Goal: Information Seeking & Learning: Understand process/instructions

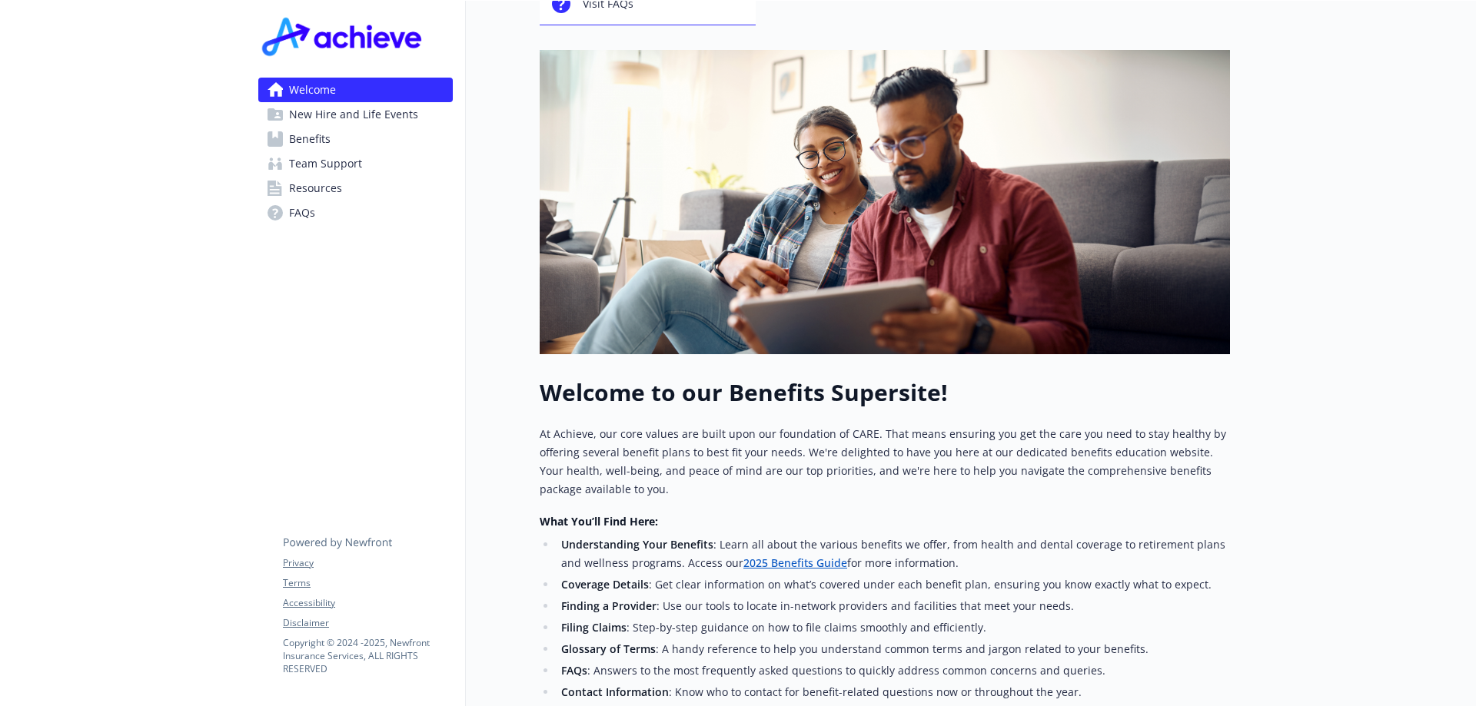
scroll to position [18, 0]
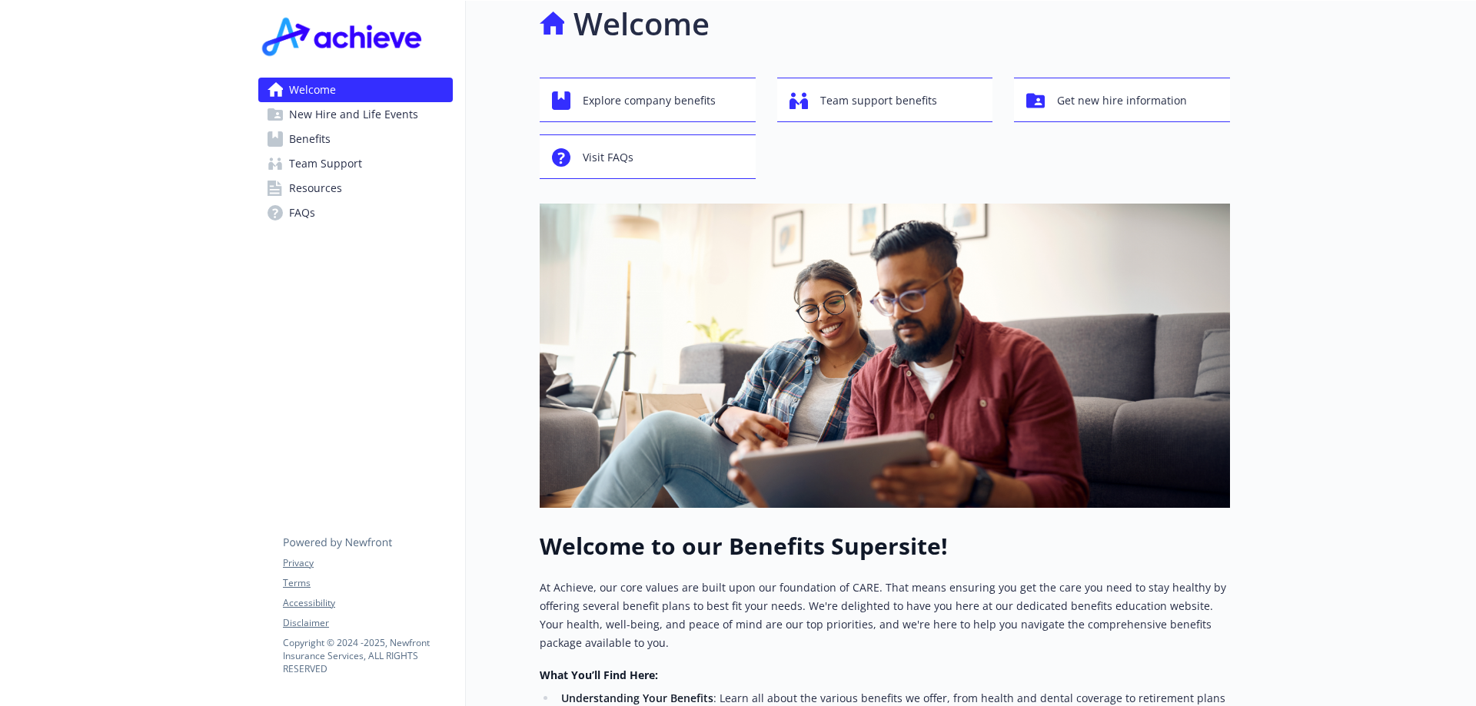
click at [796, 642] on p "At Achieve, our core values are built upon our foundation of CARE. That means e…" at bounding box center [885, 616] width 690 height 74
click at [795, 641] on p "At Achieve, our core values are built upon our foundation of CARE. That means e…" at bounding box center [885, 616] width 690 height 74
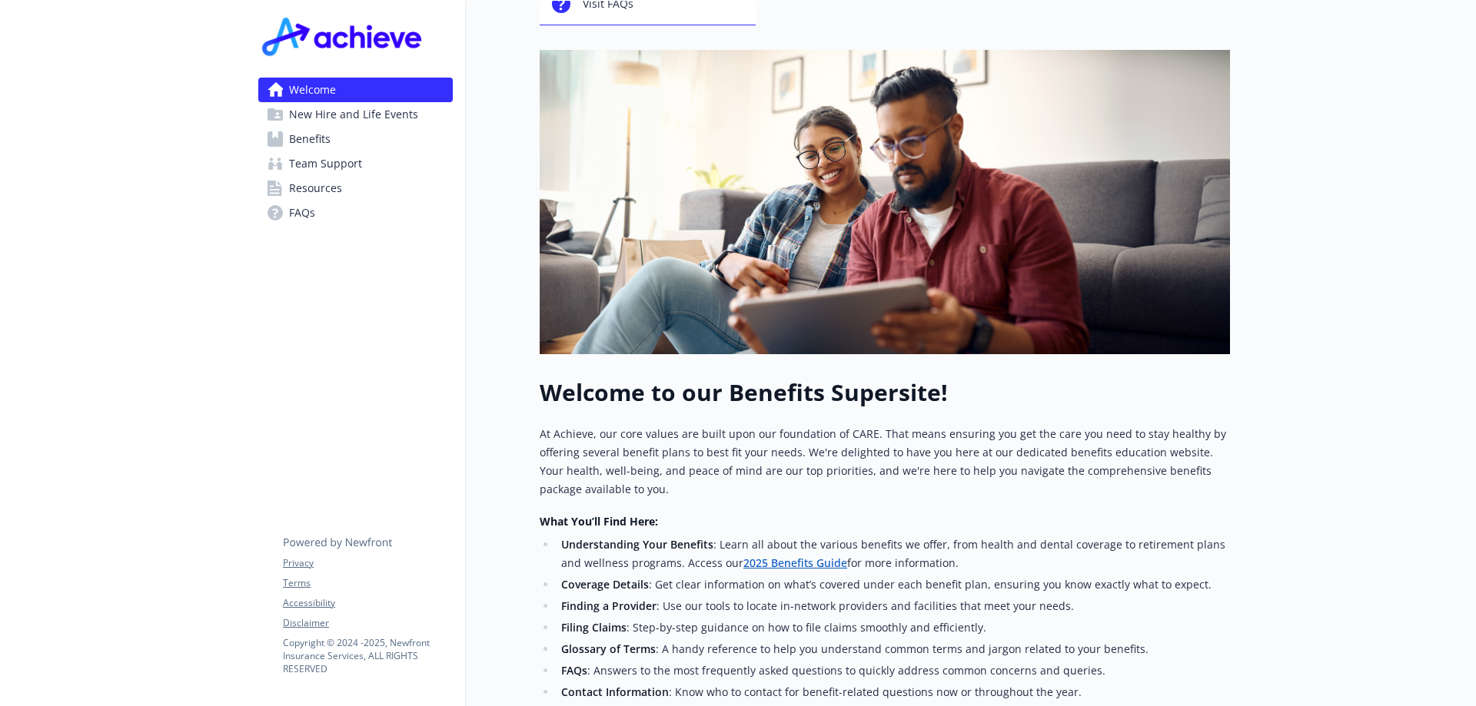
scroll to position [95, 0]
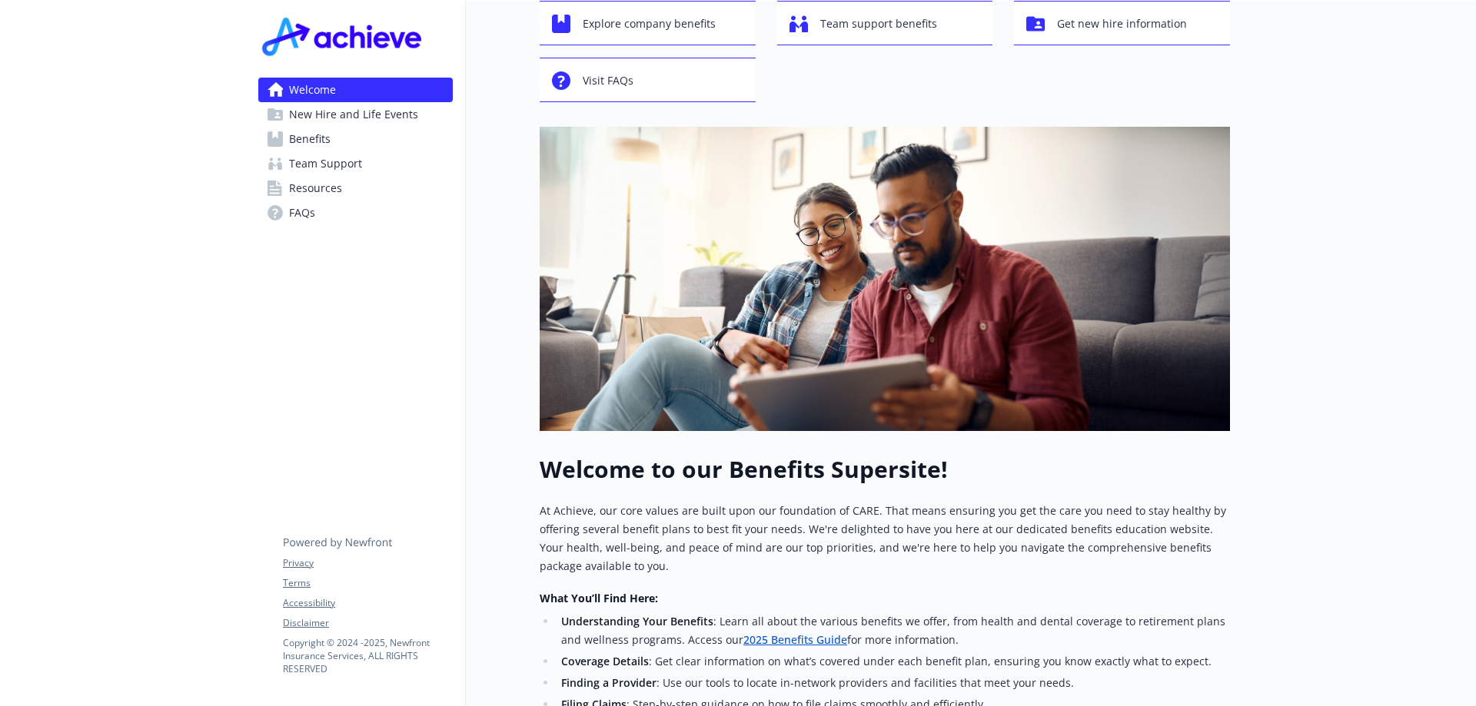
click at [317, 148] on span "Benefits" at bounding box center [310, 139] width 42 height 25
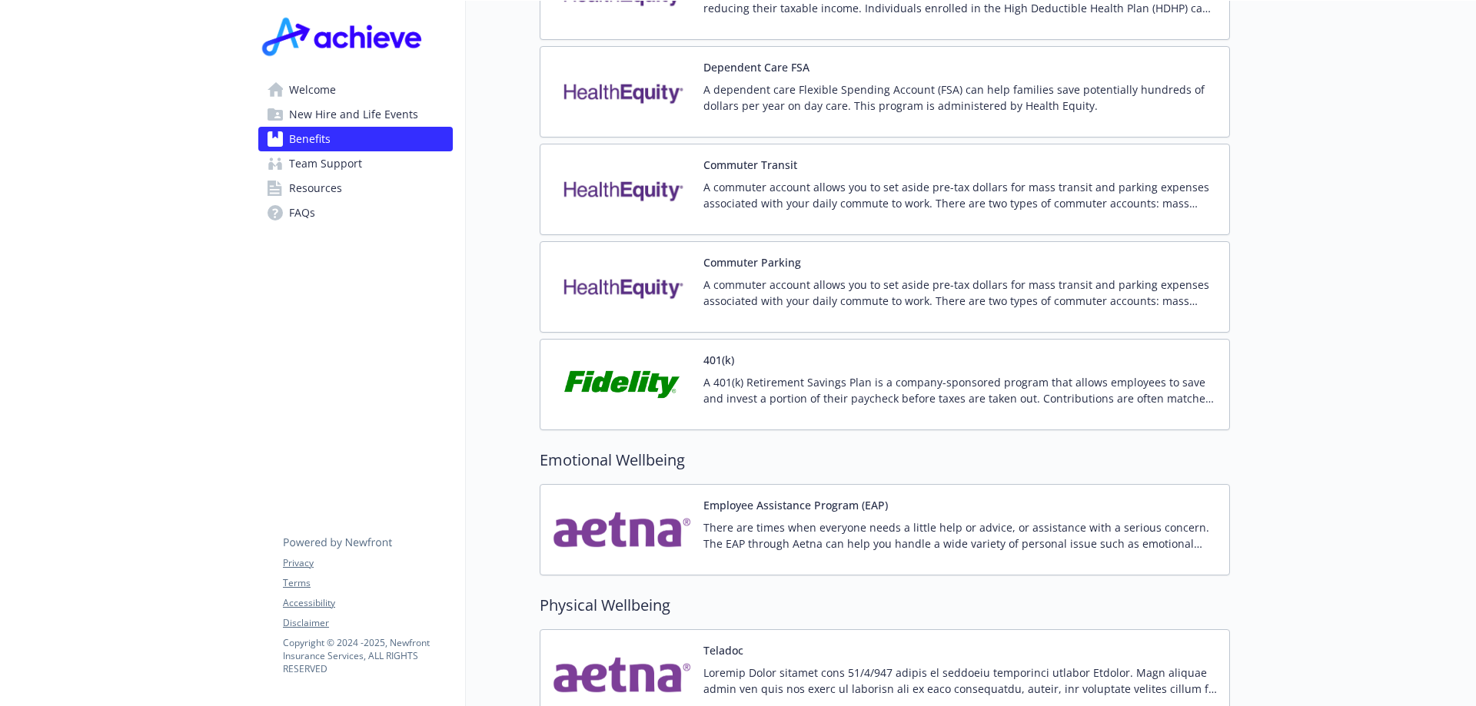
scroll to position [2400, 0]
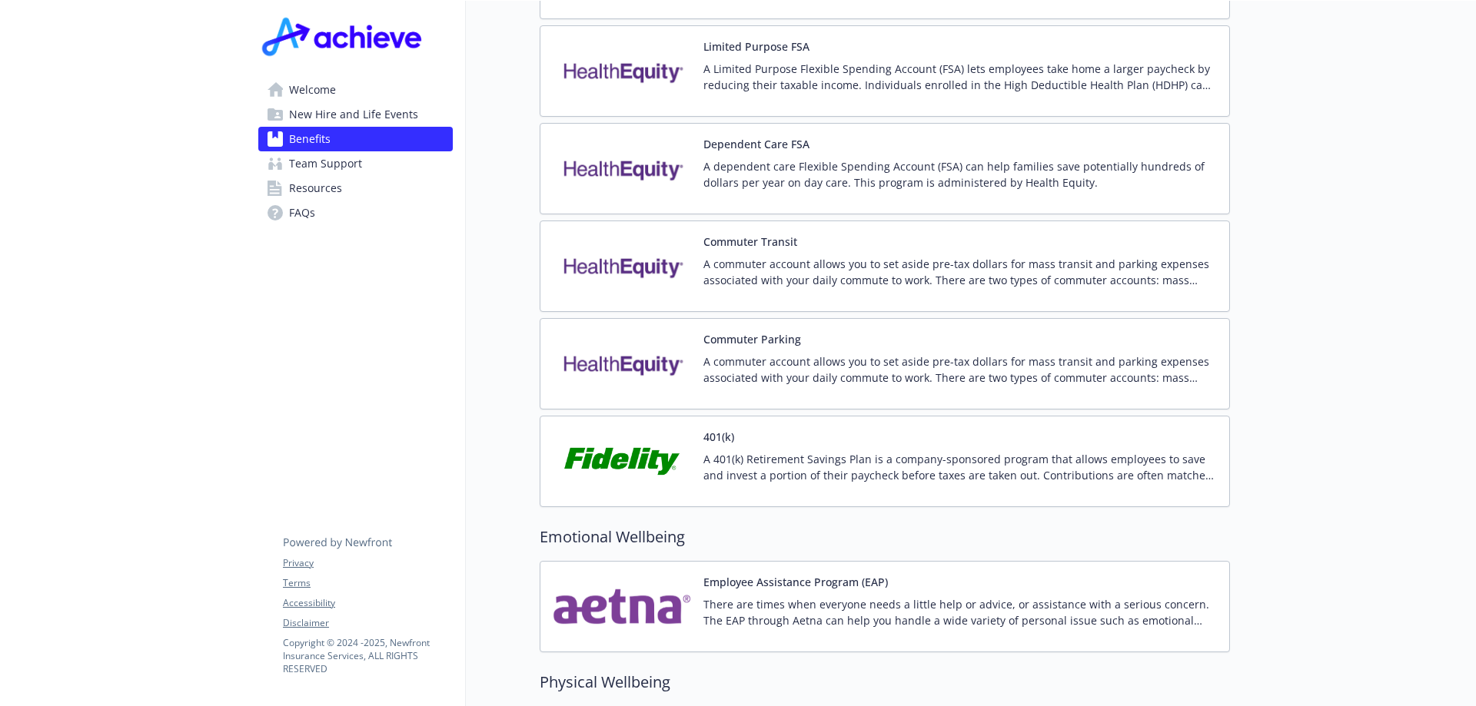
click at [650, 446] on img at bounding box center [622, 461] width 138 height 65
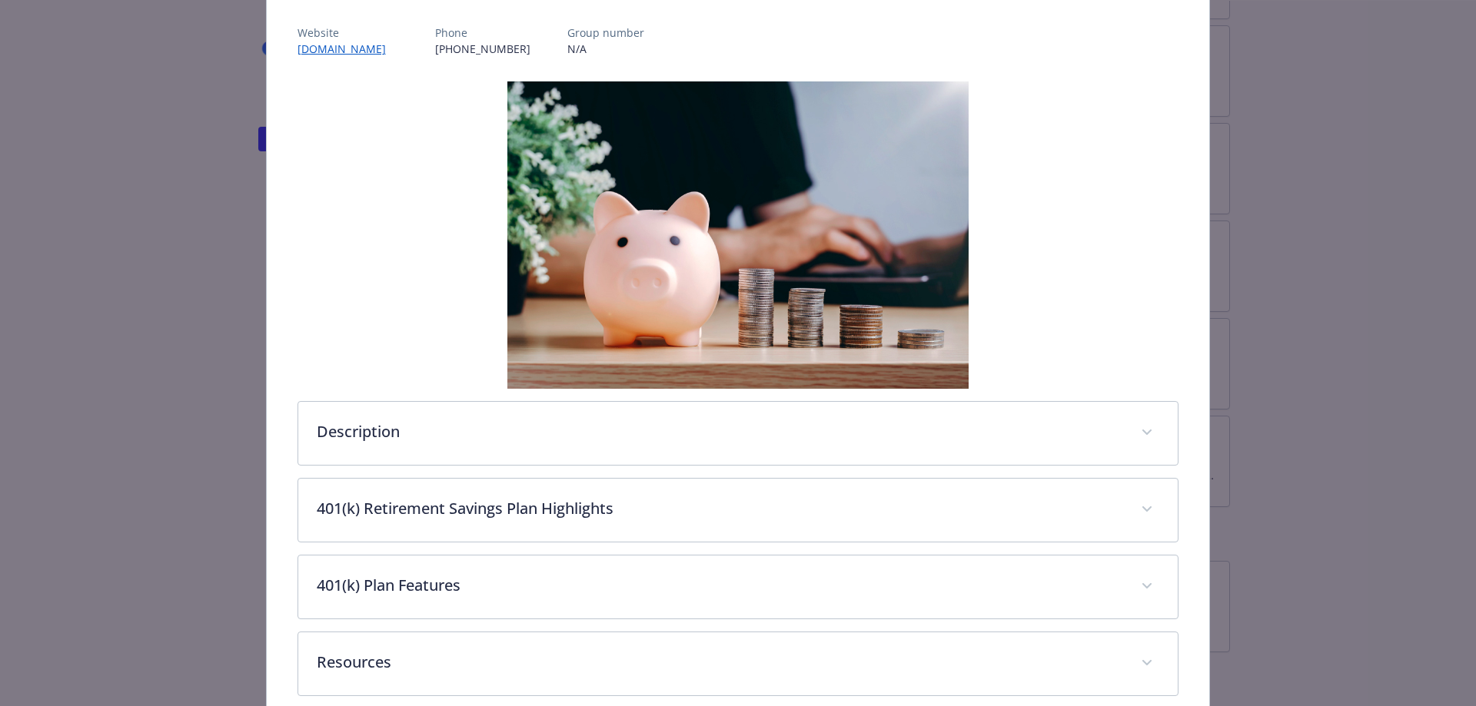
scroll to position [254, 0]
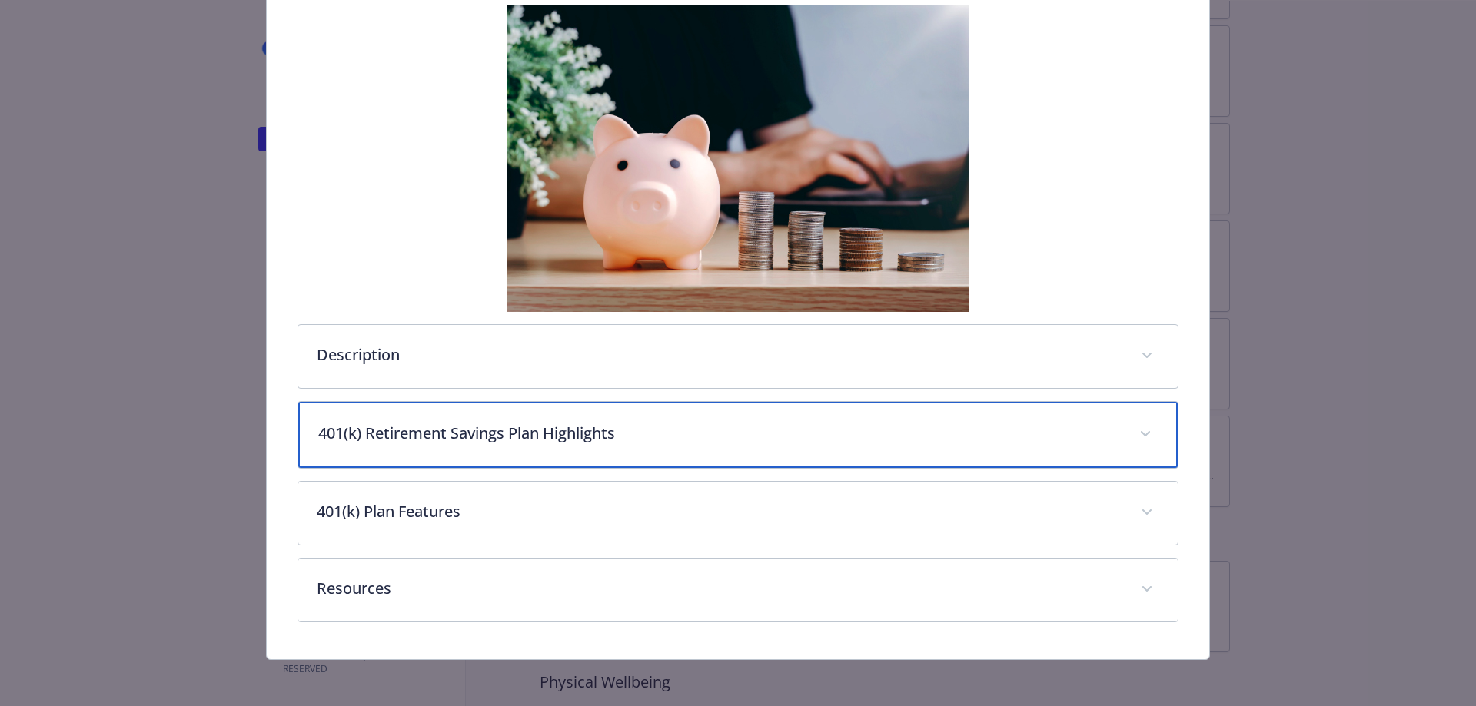
click at [489, 439] on p "401(k) Retirement Savings Plan Highlights" at bounding box center [719, 433] width 803 height 23
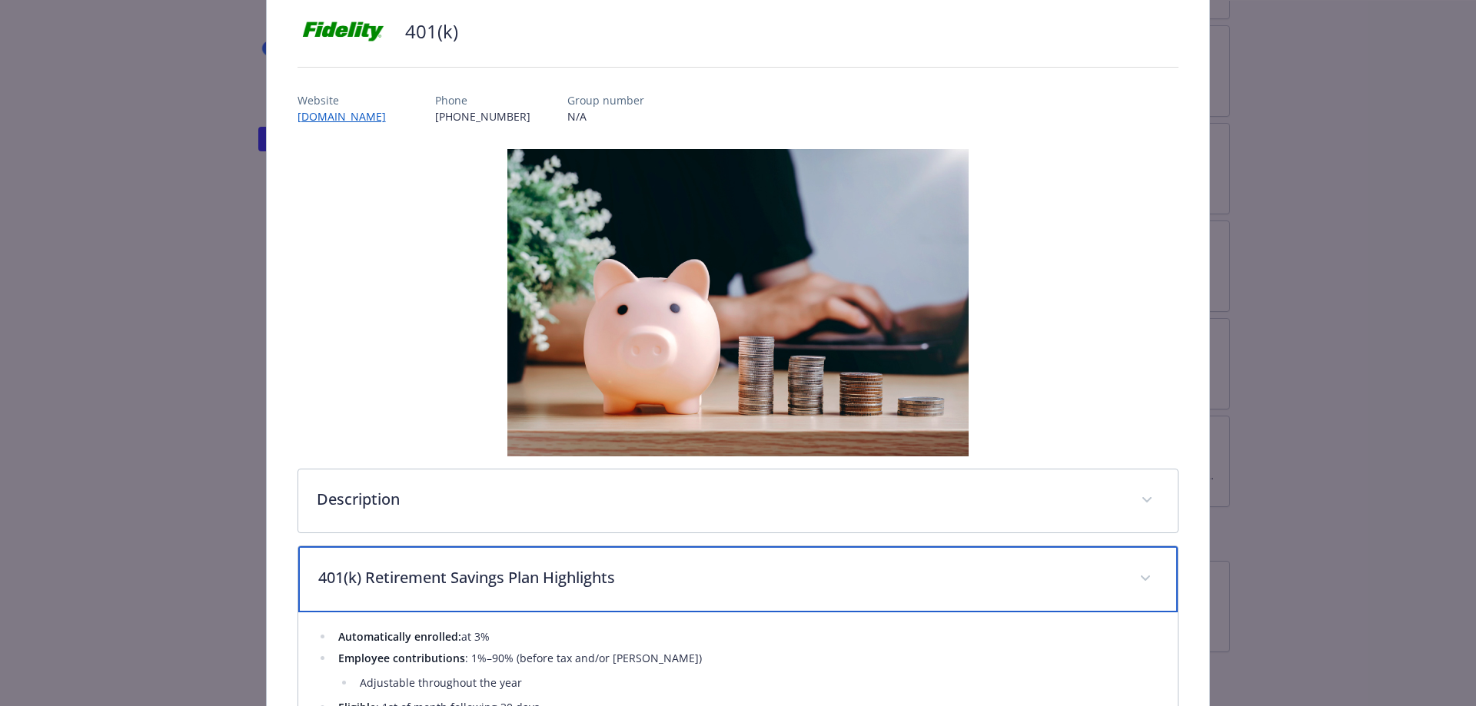
scroll to position [0, 0]
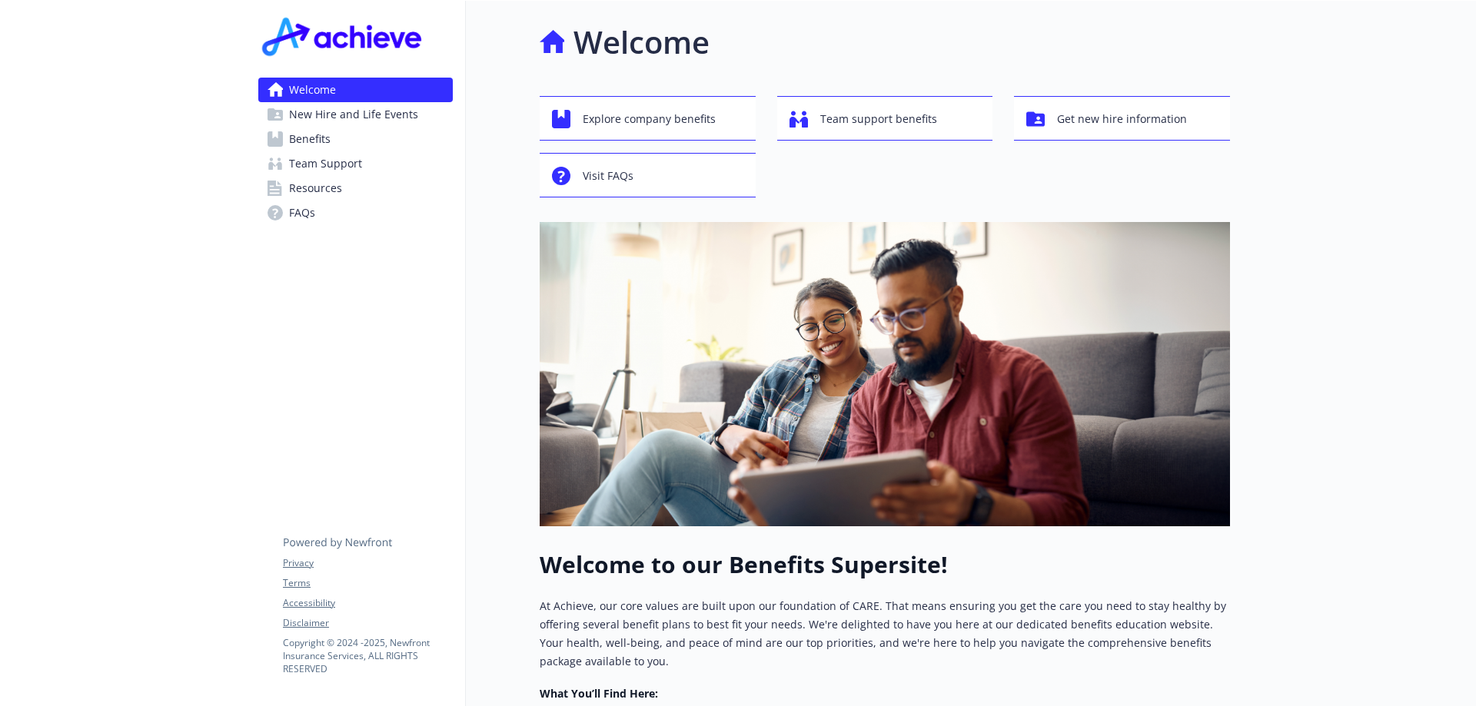
click at [313, 138] on span "Benefits" at bounding box center [310, 139] width 42 height 25
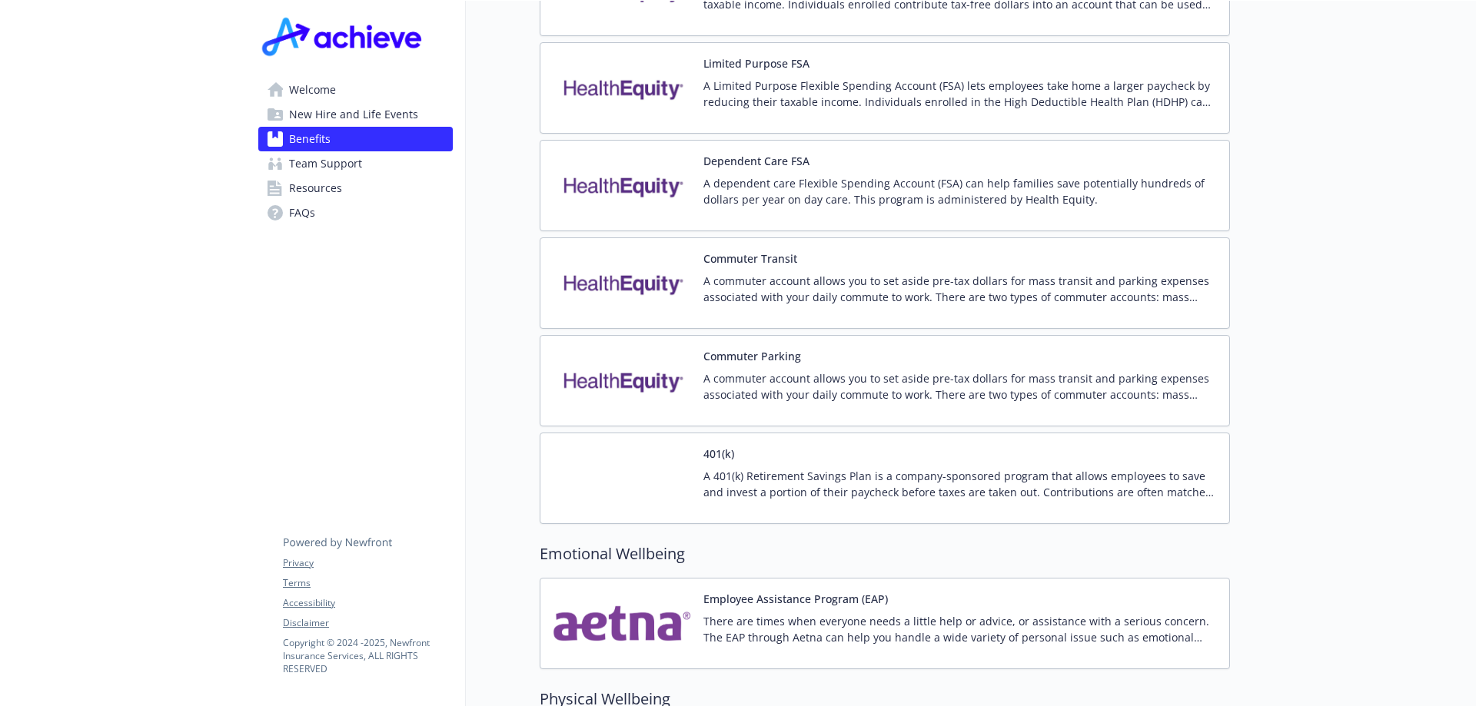
scroll to position [2459, 0]
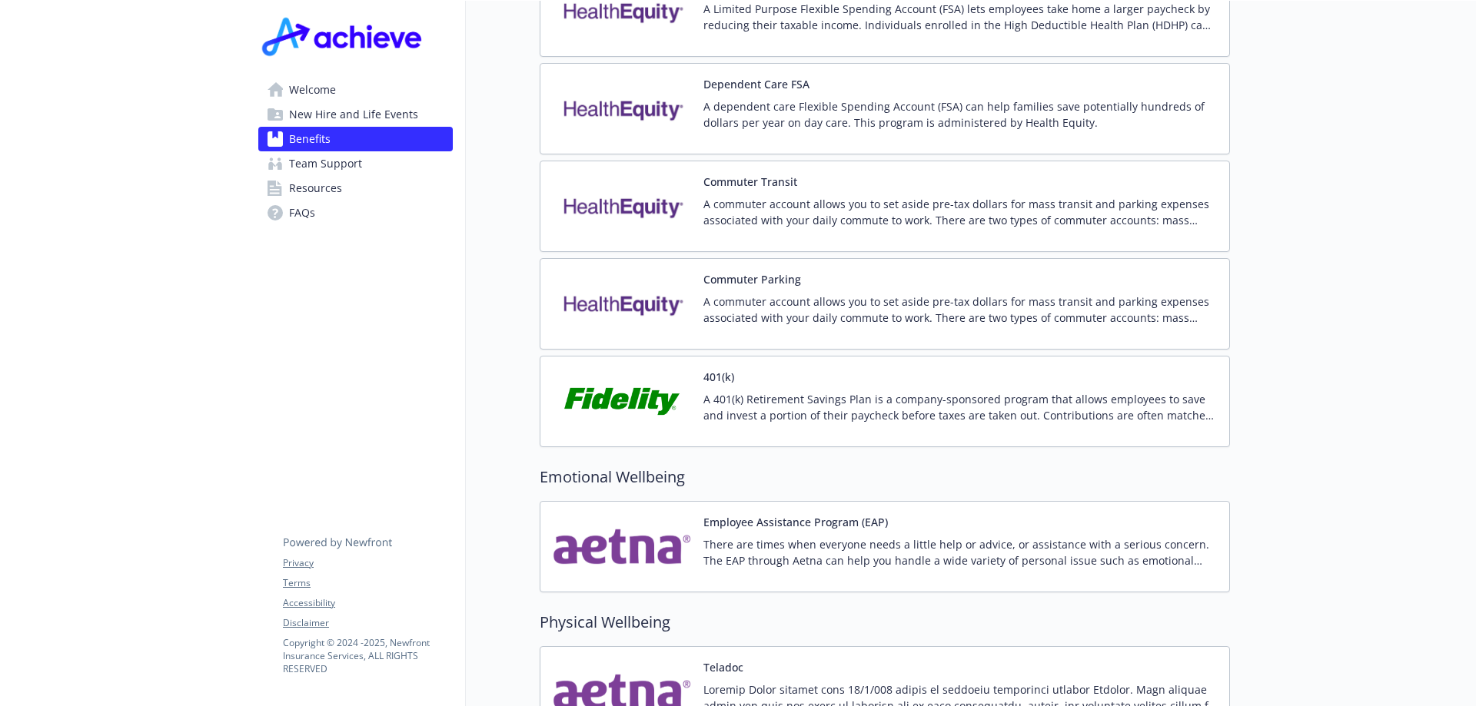
click at [633, 385] on img at bounding box center [622, 401] width 138 height 65
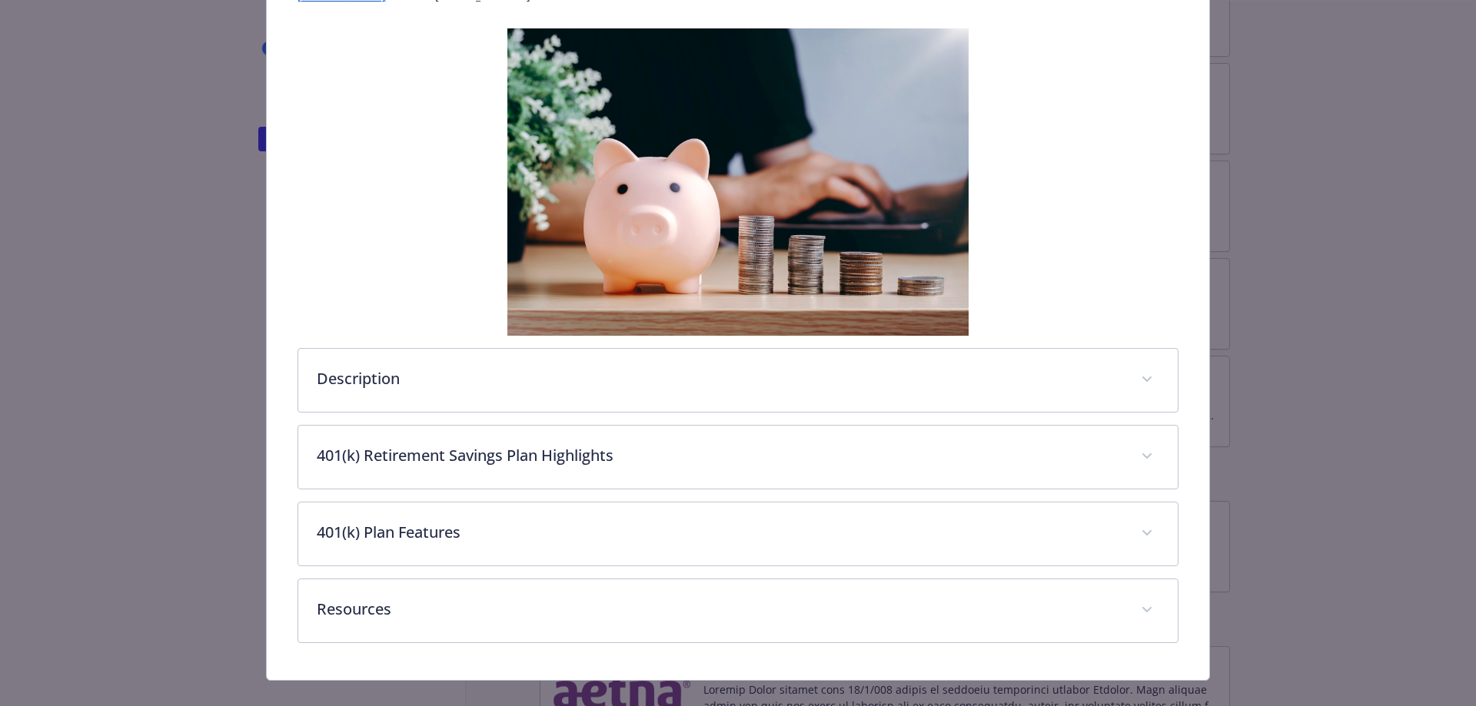
scroll to position [254, 0]
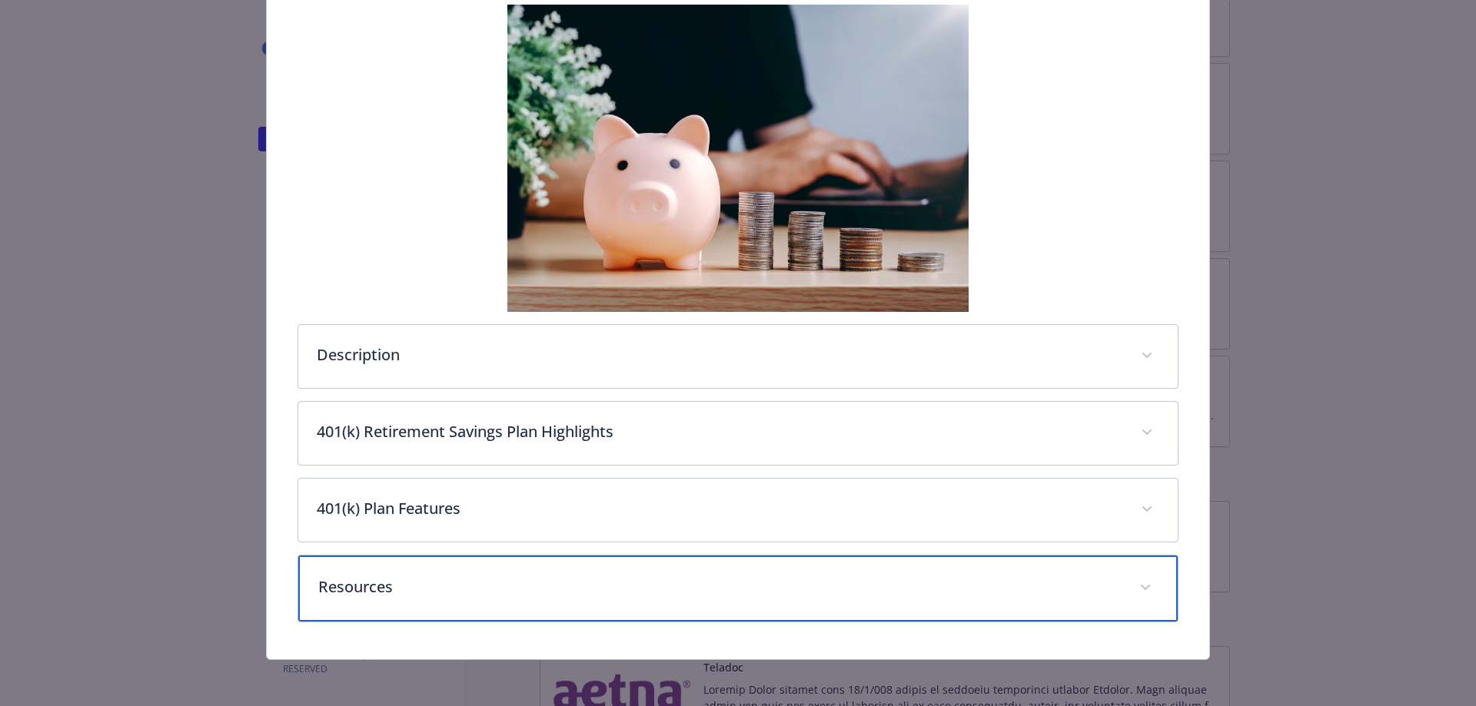
click at [364, 602] on div "Resources" at bounding box center [738, 589] width 880 height 66
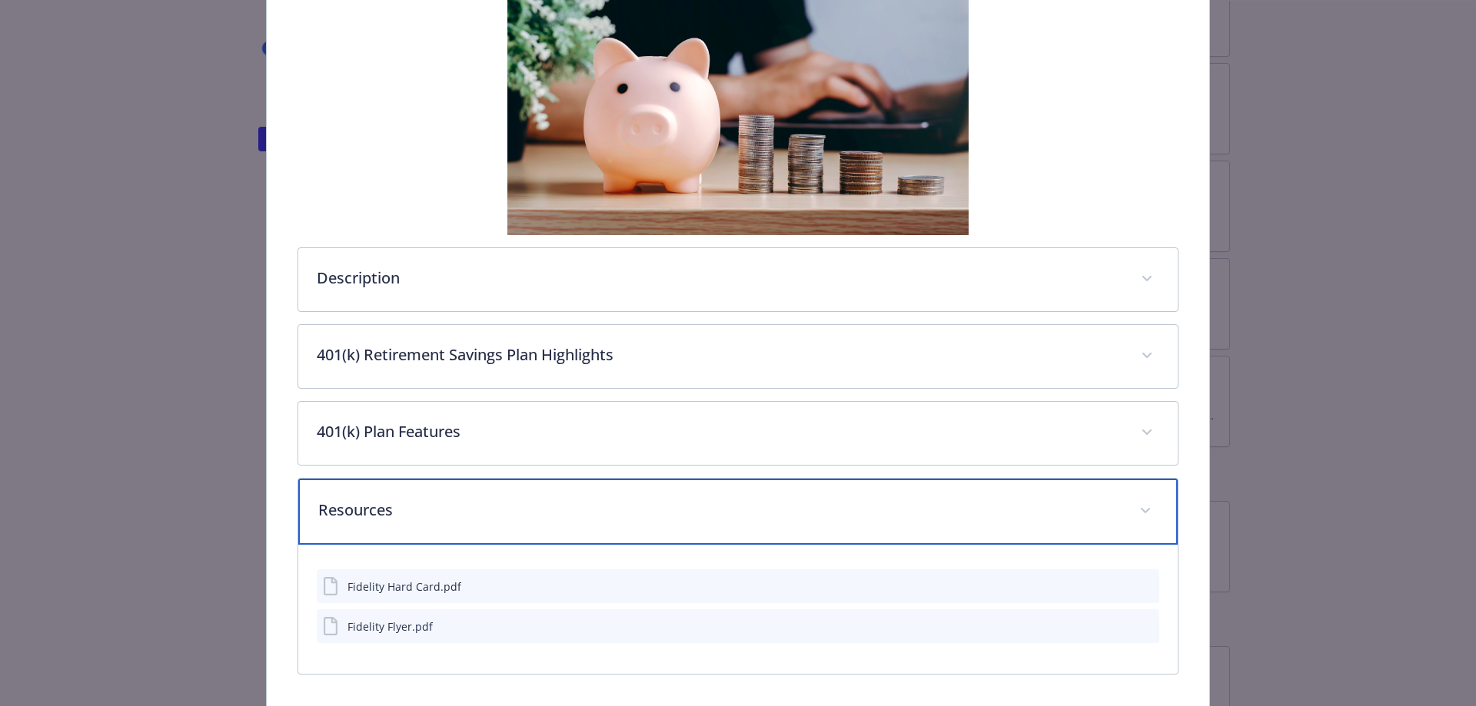
scroll to position [387, 0]
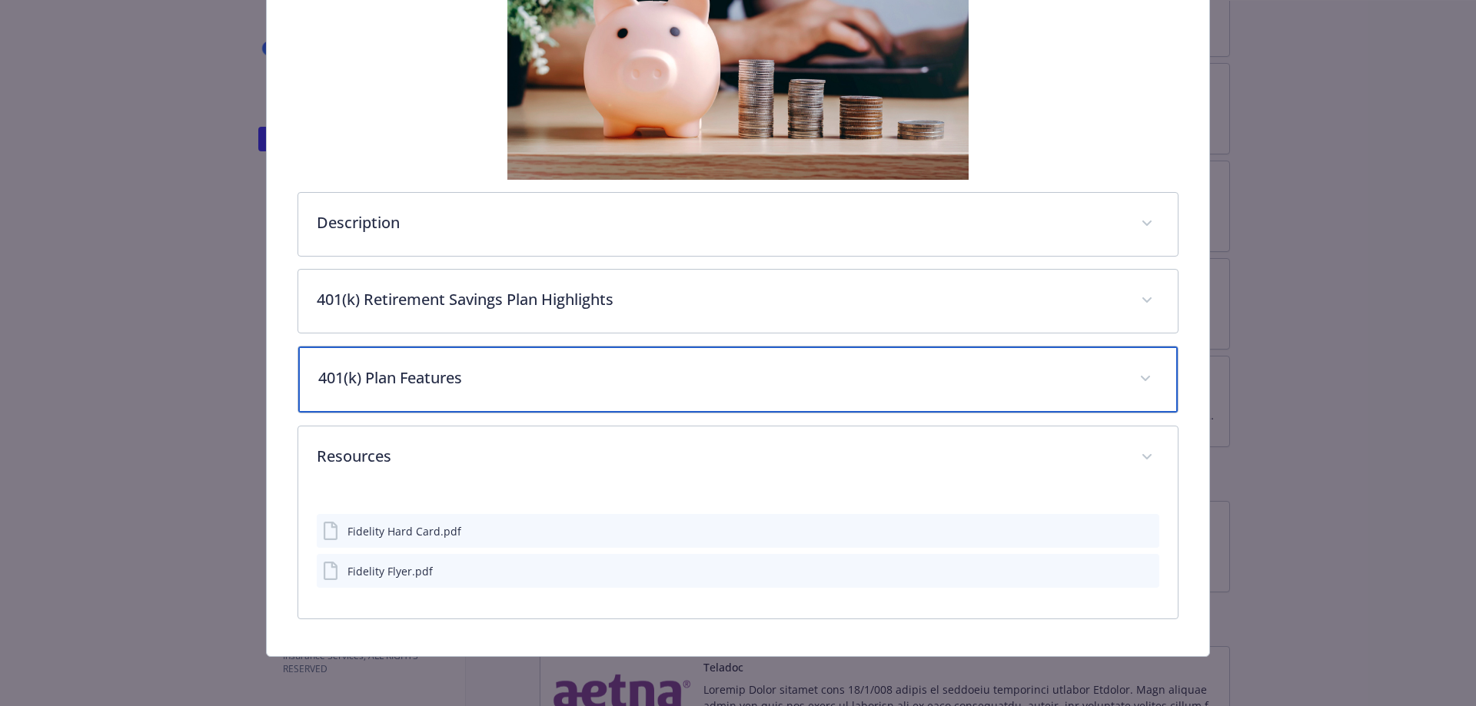
click at [446, 383] on p "401(k) Plan Features" at bounding box center [719, 378] width 803 height 23
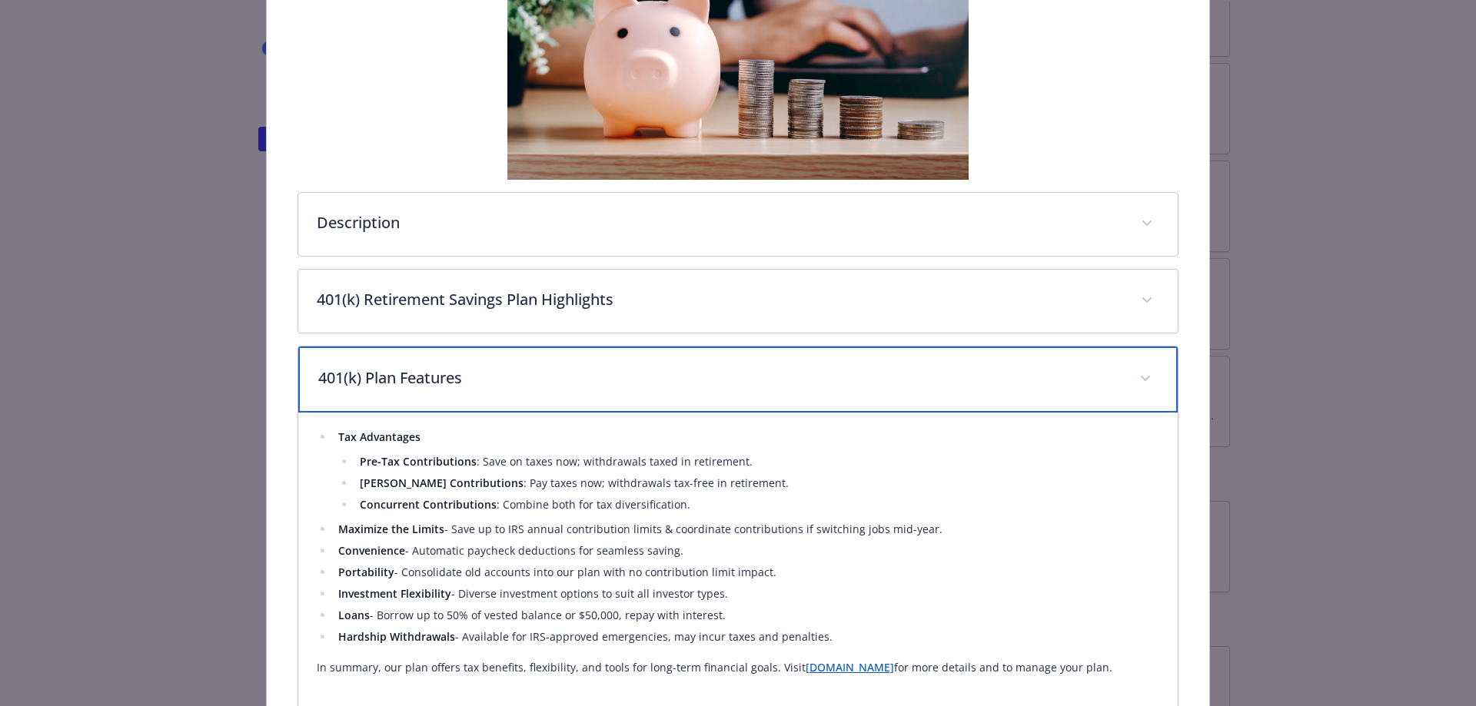
scroll to position [463, 0]
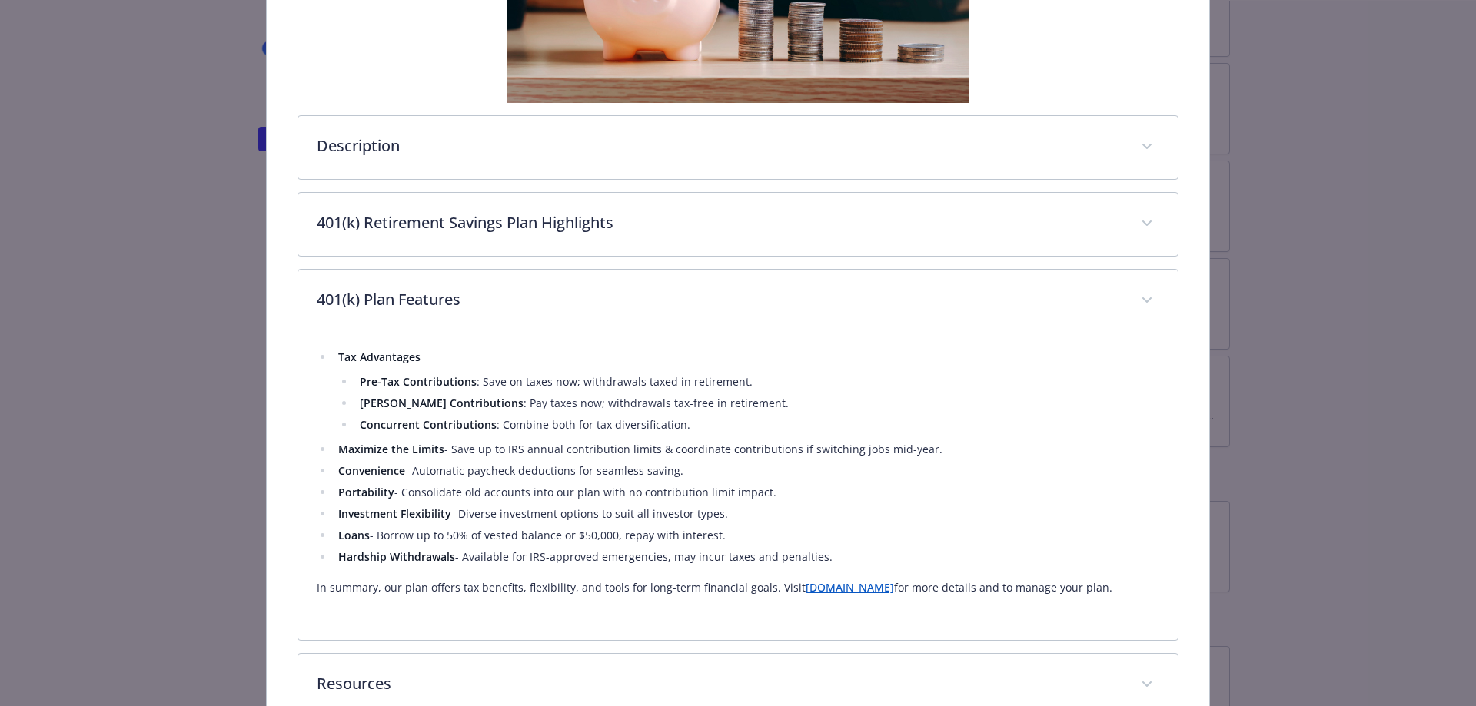
click at [865, 591] on link "[DOMAIN_NAME]" at bounding box center [849, 587] width 88 height 15
